Goal: Navigation & Orientation: Find specific page/section

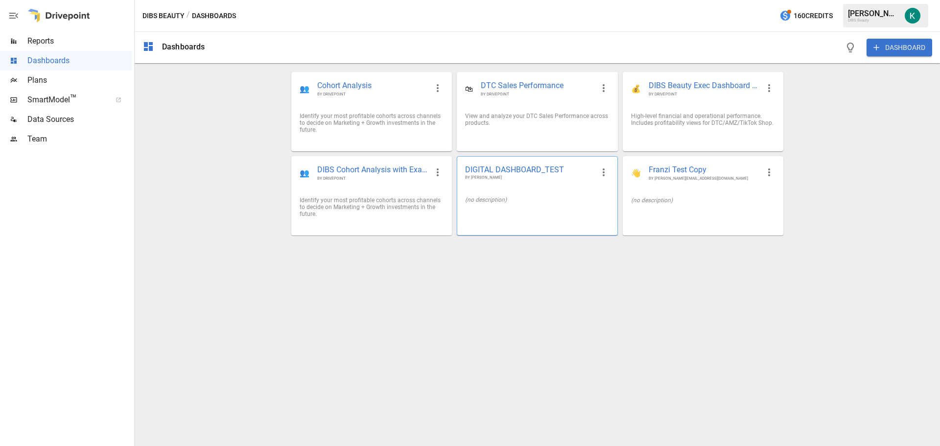
drag, startPoint x: 527, startPoint y: 169, endPoint x: 502, endPoint y: 170, distance: 25.0
click at [502, 170] on span "DIGITAL DASHBOARD_TEST" at bounding box center [529, 169] width 128 height 10
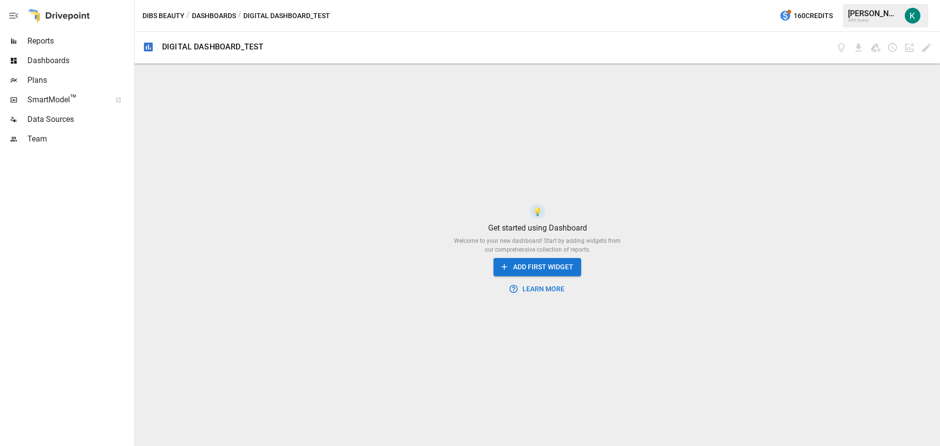
click at [229, 15] on button "Dashboards" at bounding box center [214, 16] width 44 height 12
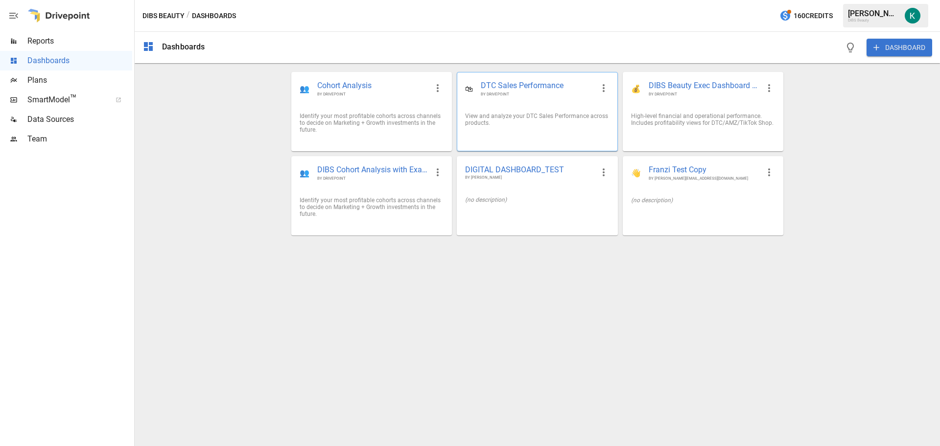
click at [524, 80] on span "DTC Sales Performance" at bounding box center [537, 85] width 113 height 11
